Goal: Task Accomplishment & Management: Complete application form

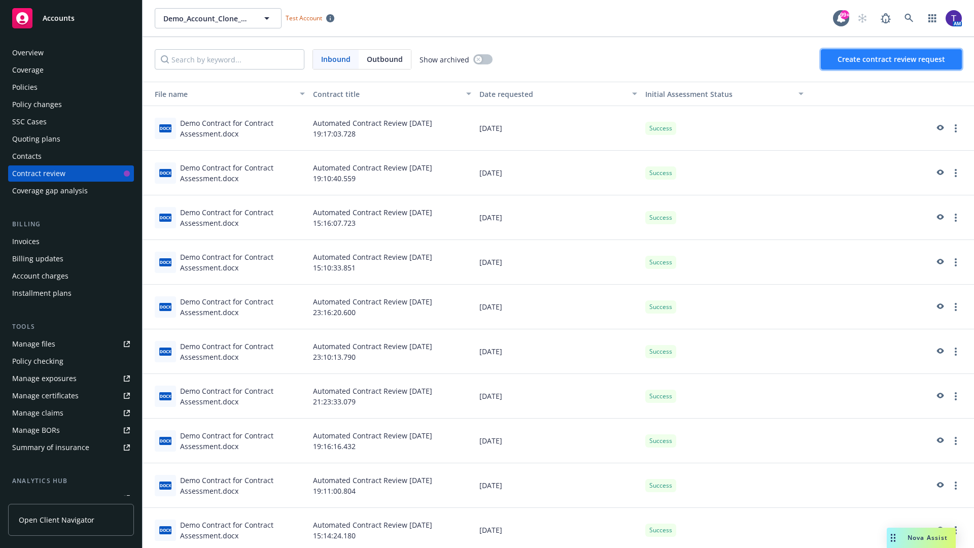
click at [892, 59] on span "Create contract review request" at bounding box center [892, 59] width 108 height 10
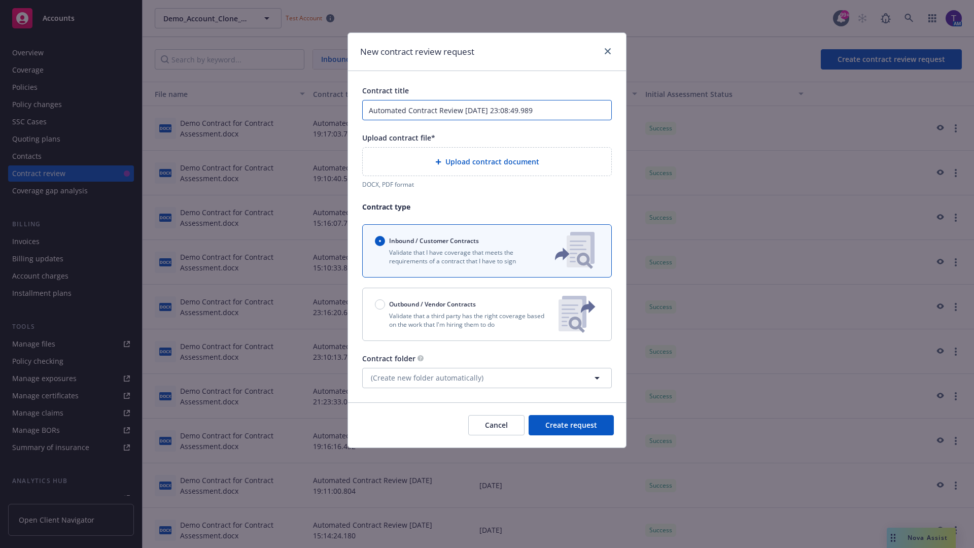
type input "Automated Contract Review [DATE] 23:08:49.989"
click at [487, 314] on p "Validate that a third party has the right coverage based on the work that I'm h…" at bounding box center [463, 319] width 176 height 17
radio input "false"
radio input "true"
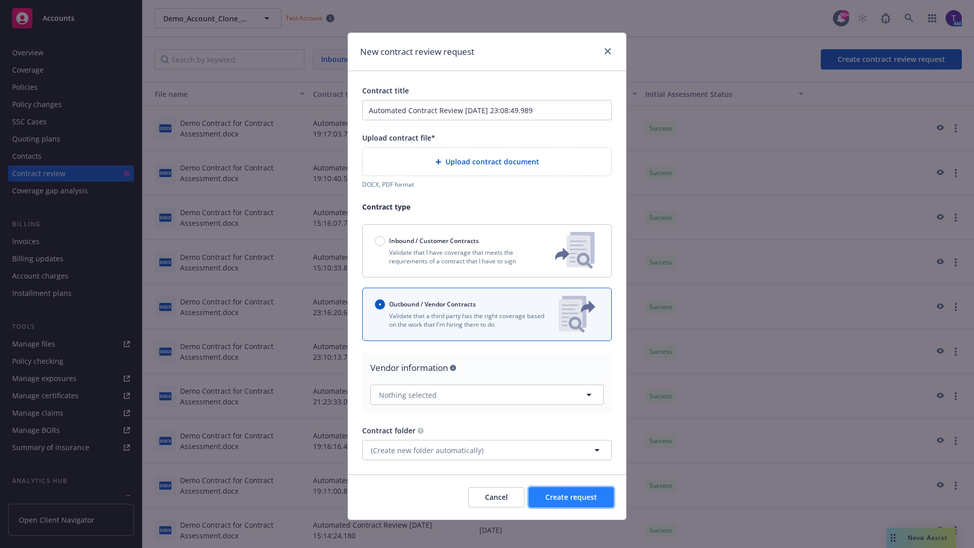
click at [571, 493] on span "Create request" at bounding box center [571, 497] width 52 height 10
